Goal: Transaction & Acquisition: Download file/media

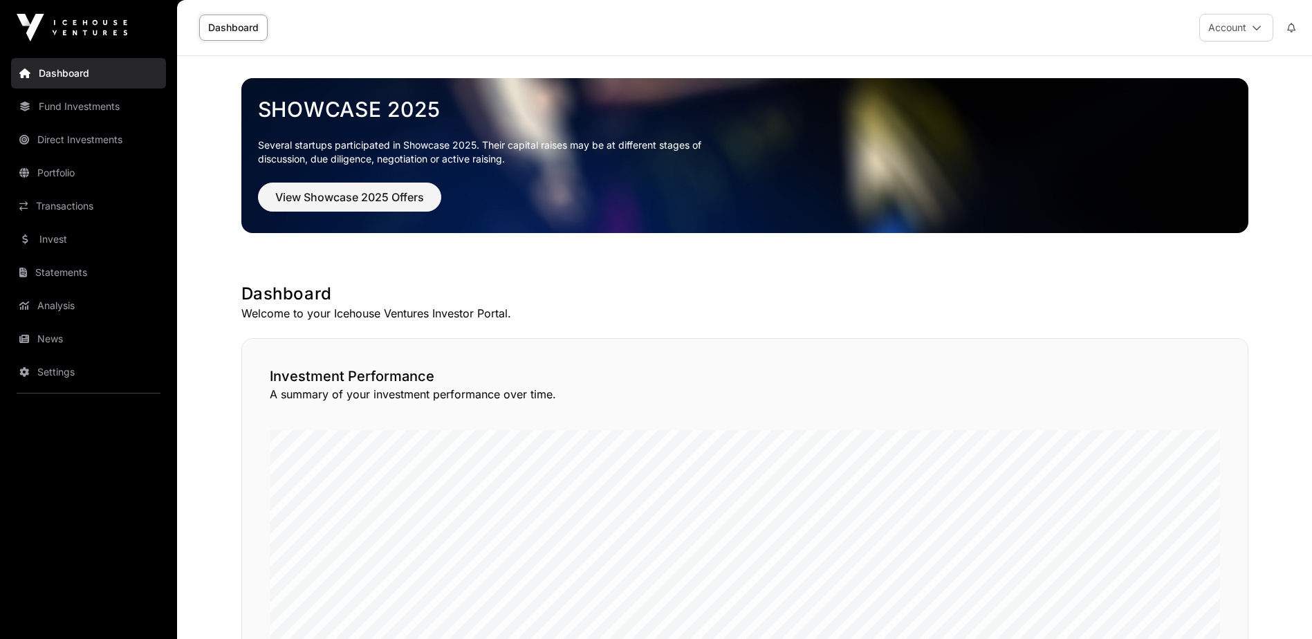
click at [84, 272] on link "Statements" at bounding box center [88, 272] width 155 height 30
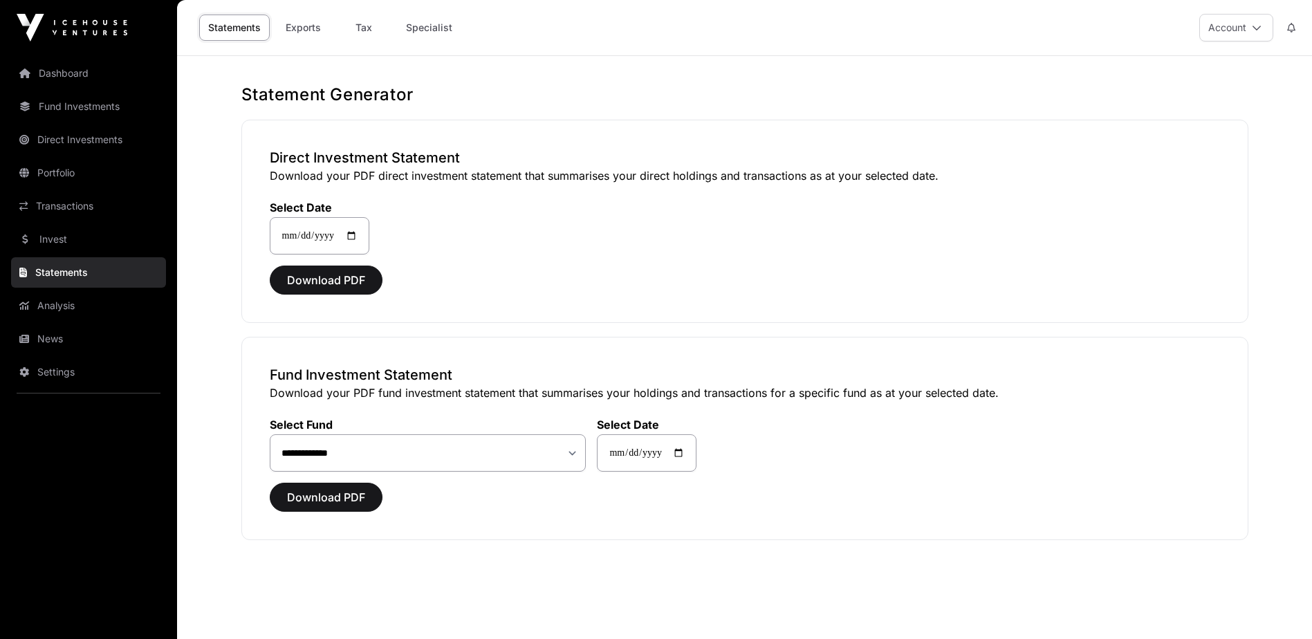
click at [359, 30] on link "Tax" at bounding box center [363, 28] width 55 height 26
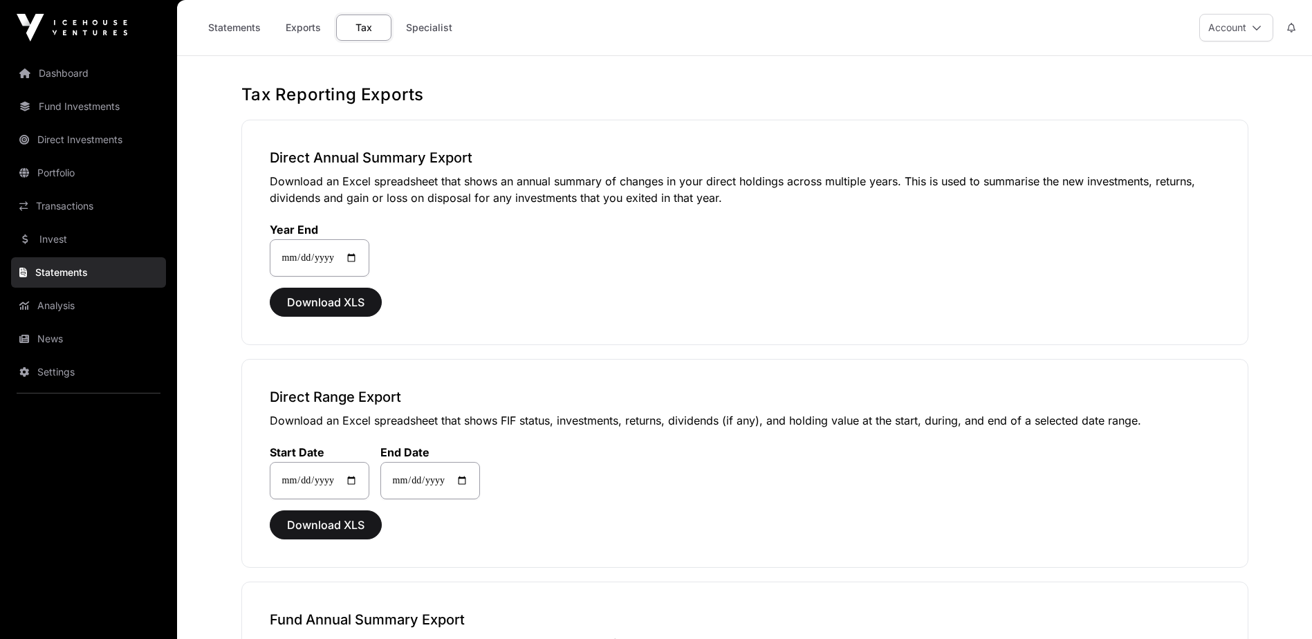
click at [561, 553] on div "**********" at bounding box center [744, 463] width 1007 height 209
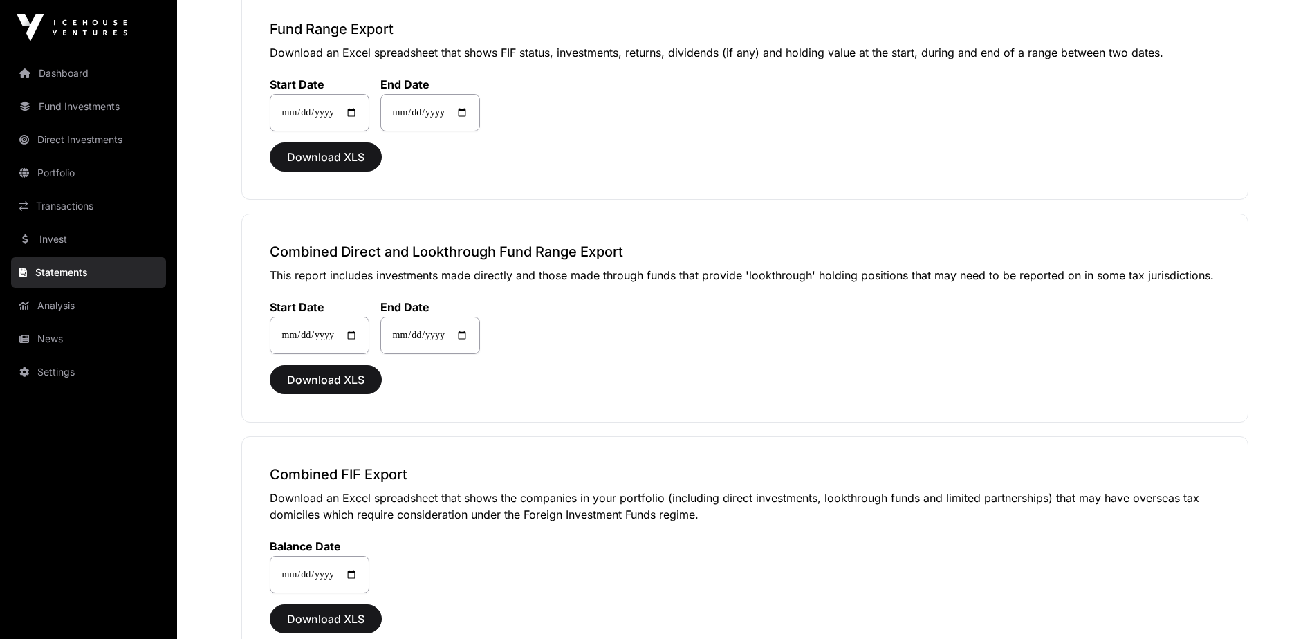
scroll to position [1024, 0]
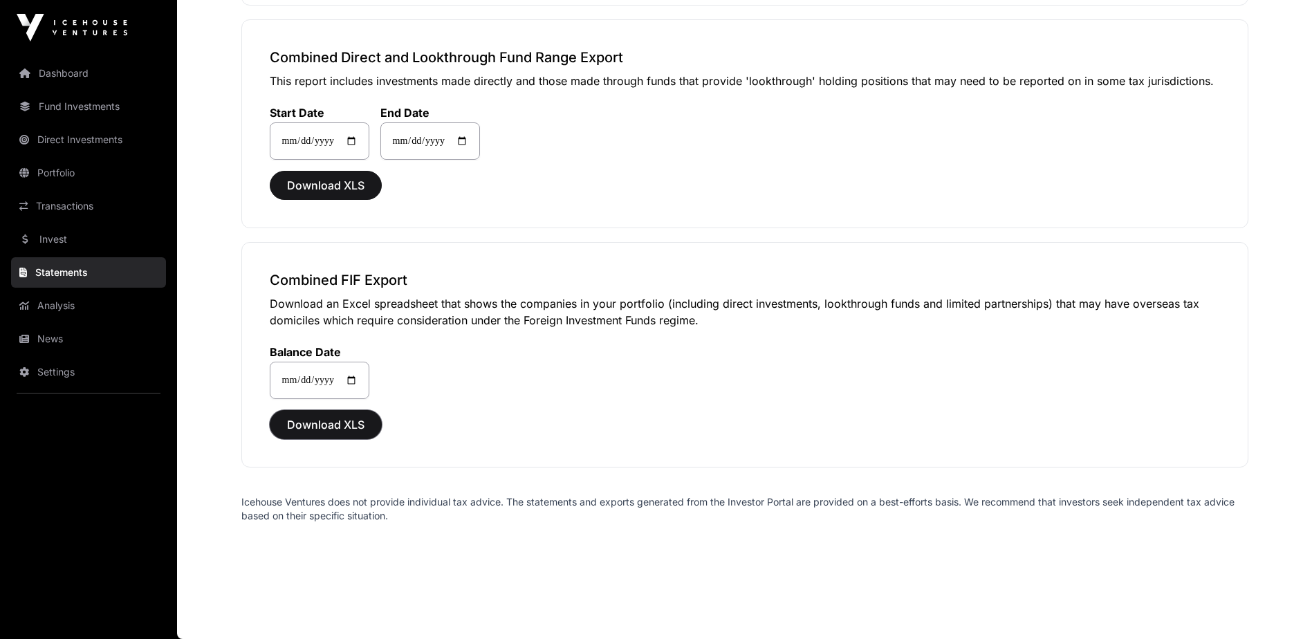
click at [342, 430] on span "Download XLS" at bounding box center [325, 424] width 77 height 17
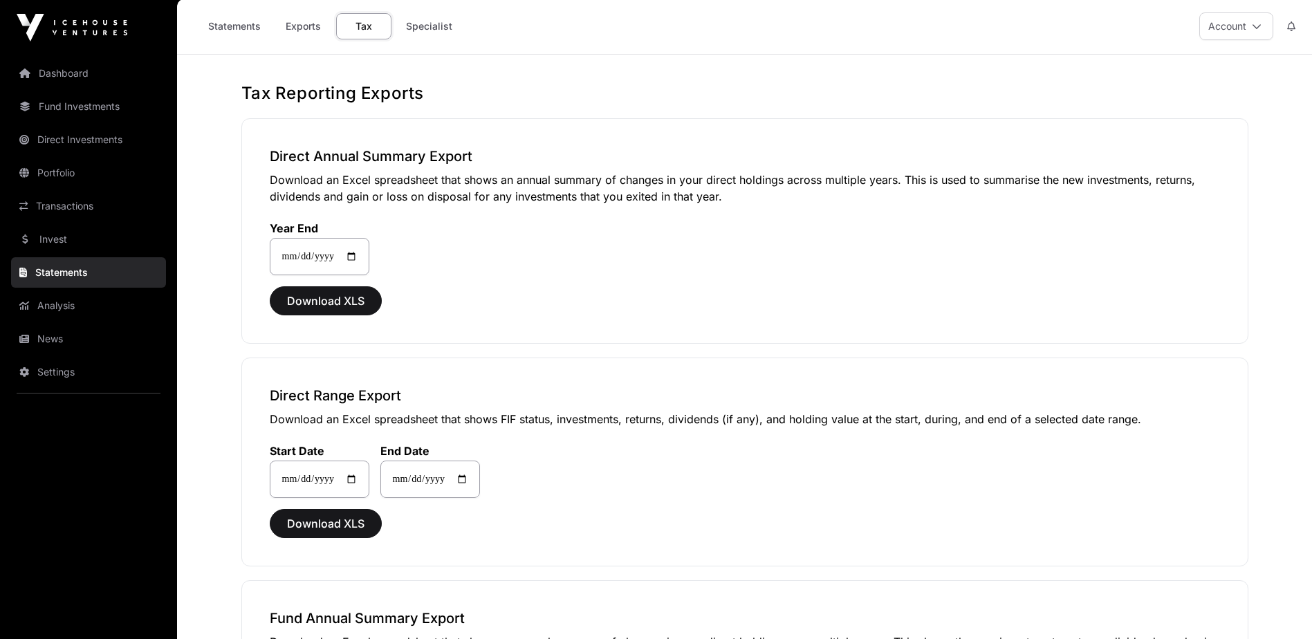
scroll to position [0, 0]
click at [1252, 26] on icon at bounding box center [1257, 28] width 10 height 10
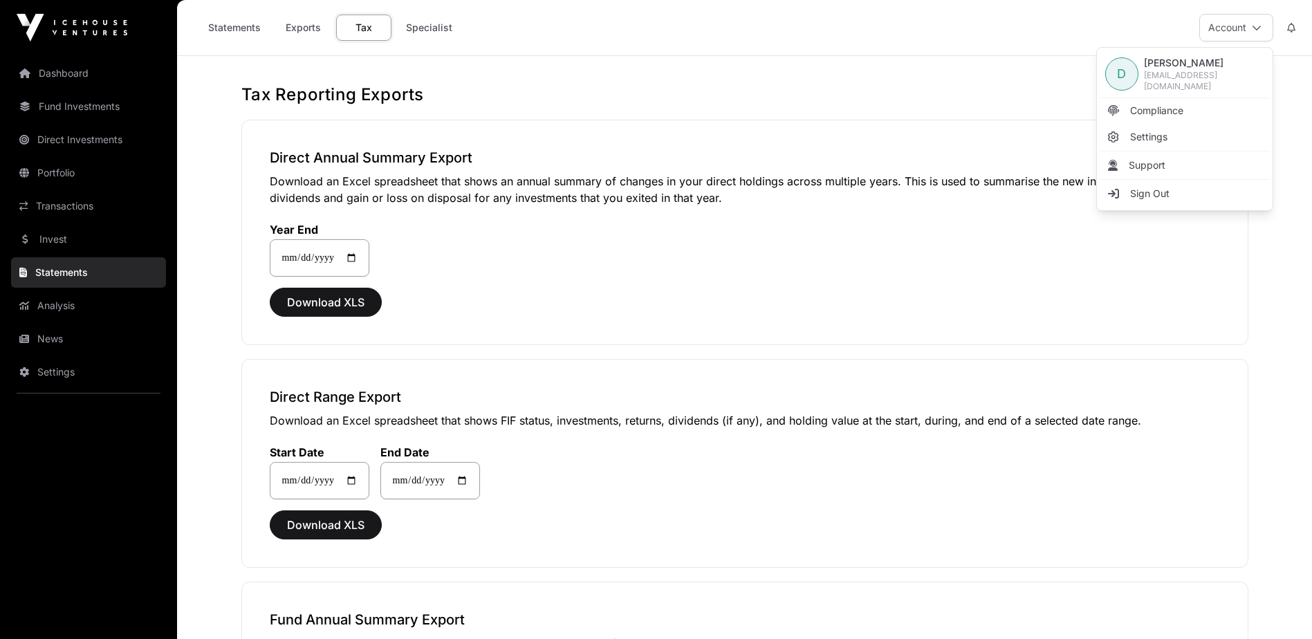
click at [1152, 191] on span "Sign Out" at bounding box center [1149, 194] width 39 height 14
